Goal: Check status: Check status

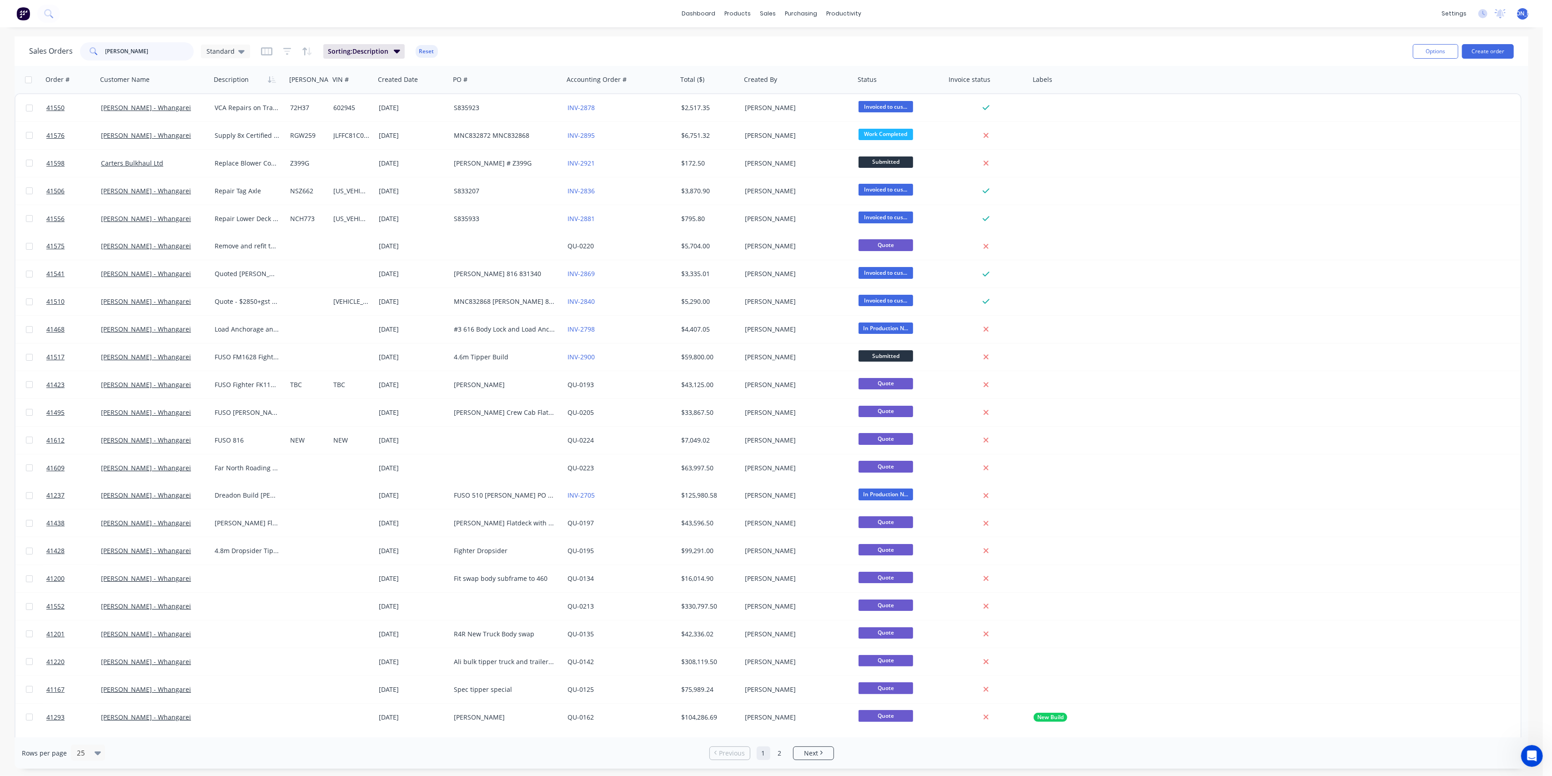
scroll to position [265, 0]
drag, startPoint x: 146, startPoint y: 52, endPoint x: 36, endPoint y: 43, distance: 110.0
click at [36, 43] on div "Sales Orders [PERSON_NAME] Standard" at bounding box center [139, 51] width 221 height 18
type input "[PERSON_NAME]"
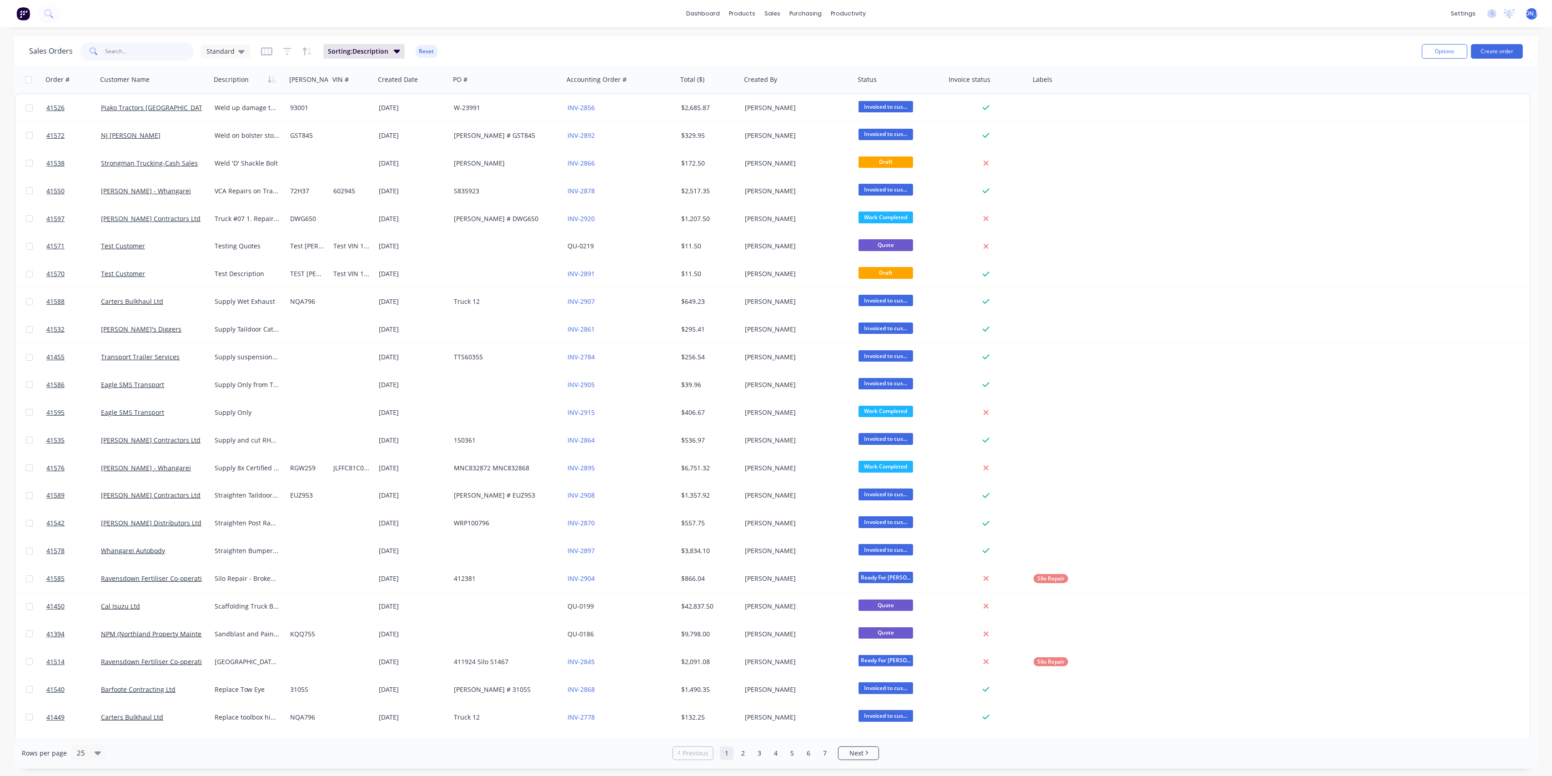
click at [127, 49] on input "text" at bounding box center [150, 51] width 89 height 18
type input "v"
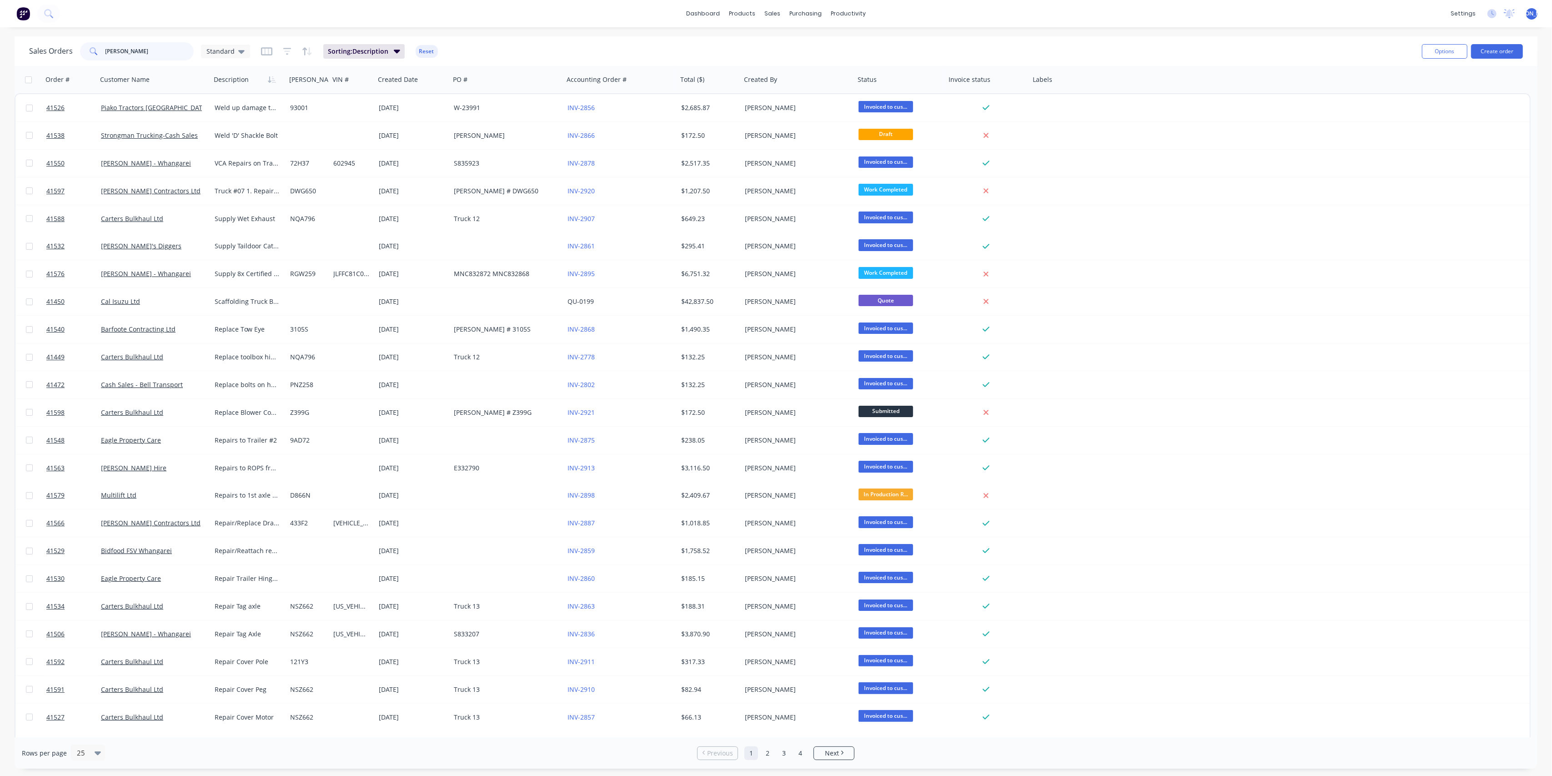
type input "[PERSON_NAME]"
